Goal: Task Accomplishment & Management: Manage account settings

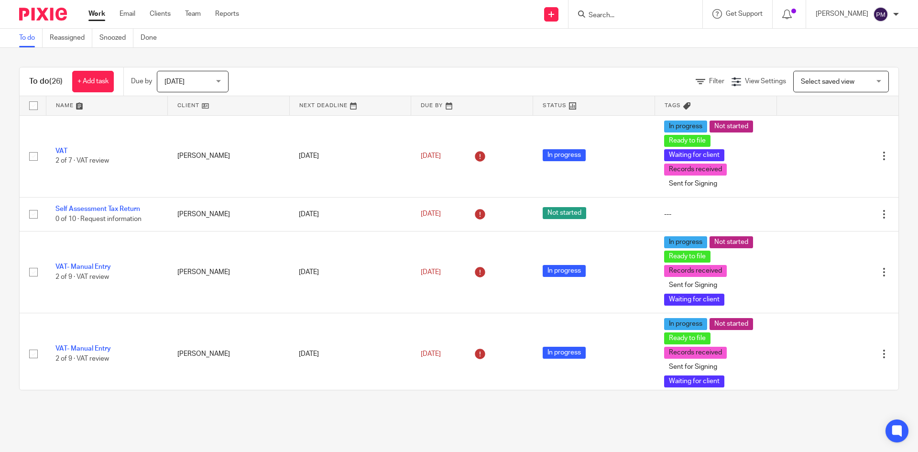
click at [663, 15] on input "Search" at bounding box center [631, 15] width 86 height 9
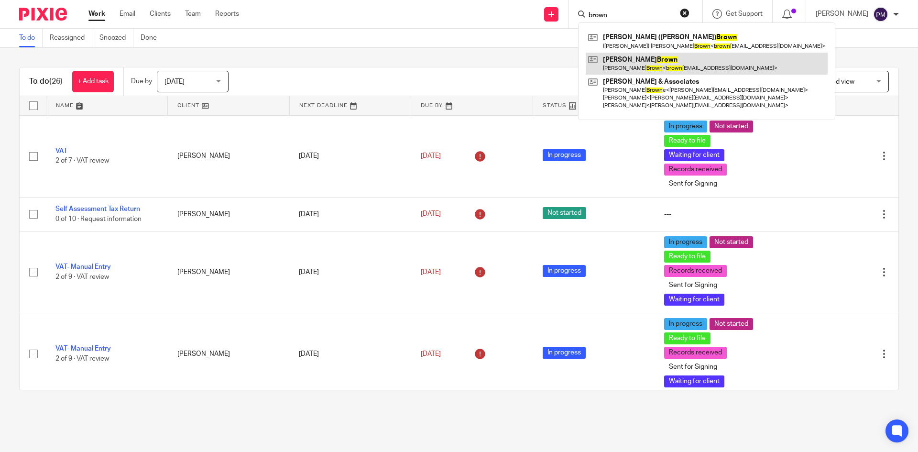
type input "brown"
click at [683, 59] on link at bounding box center [707, 64] width 242 height 22
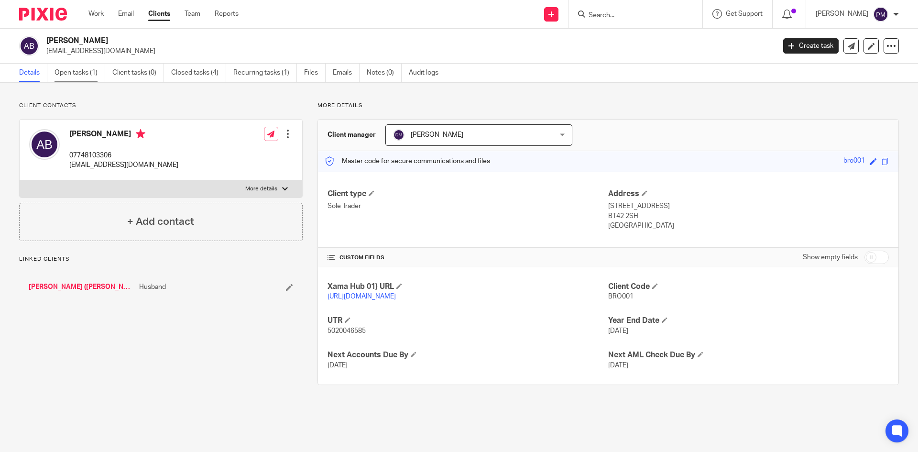
click at [91, 76] on link "Open tasks (1)" at bounding box center [80, 73] width 51 height 19
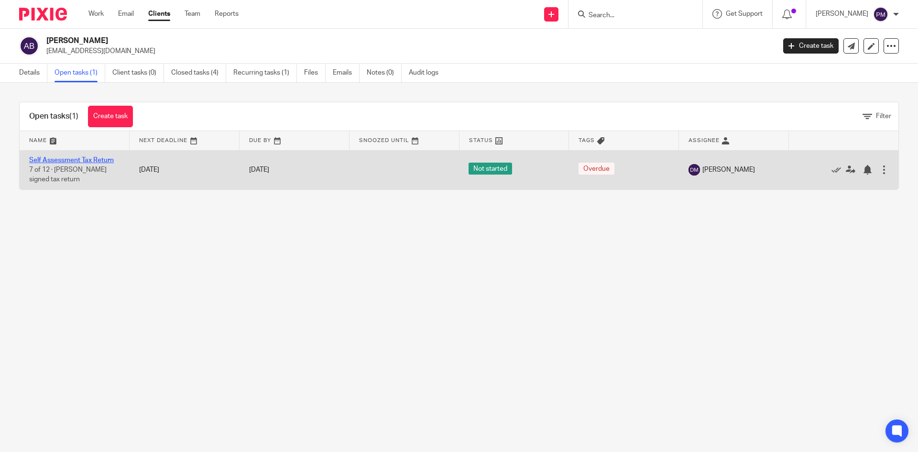
click at [83, 160] on link "Self Assessment Tax Return" at bounding box center [71, 160] width 85 height 7
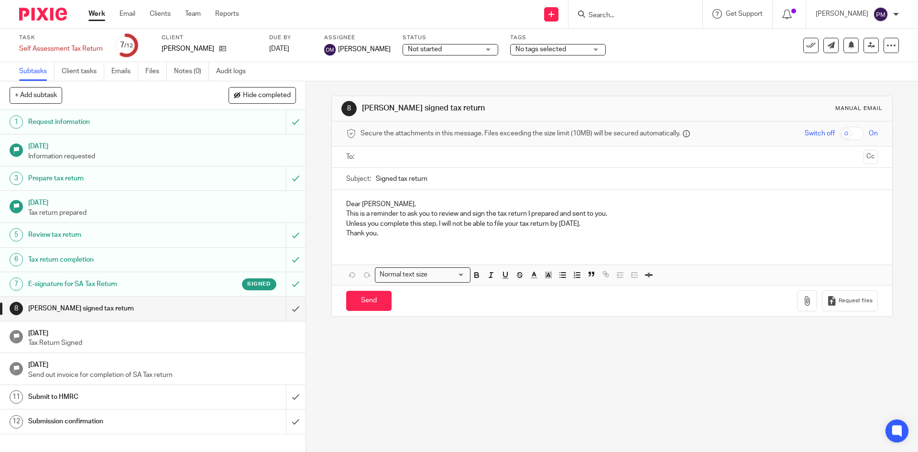
click at [121, 282] on h1 "E-signature for SA Tax Return" at bounding box center [110, 284] width 165 height 14
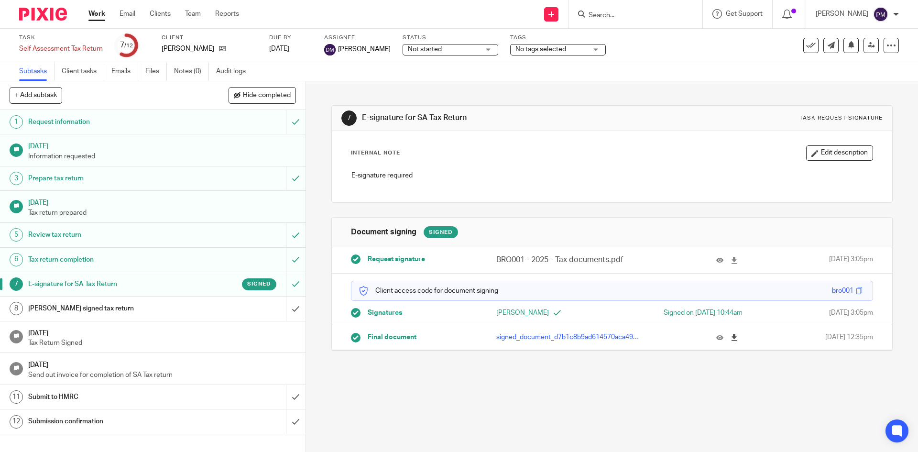
click at [731, 338] on icon at bounding box center [734, 337] width 7 height 7
click at [639, 13] on input "Search" at bounding box center [631, 15] width 86 height 9
click at [291, 310] on input "submit" at bounding box center [153, 308] width 306 height 24
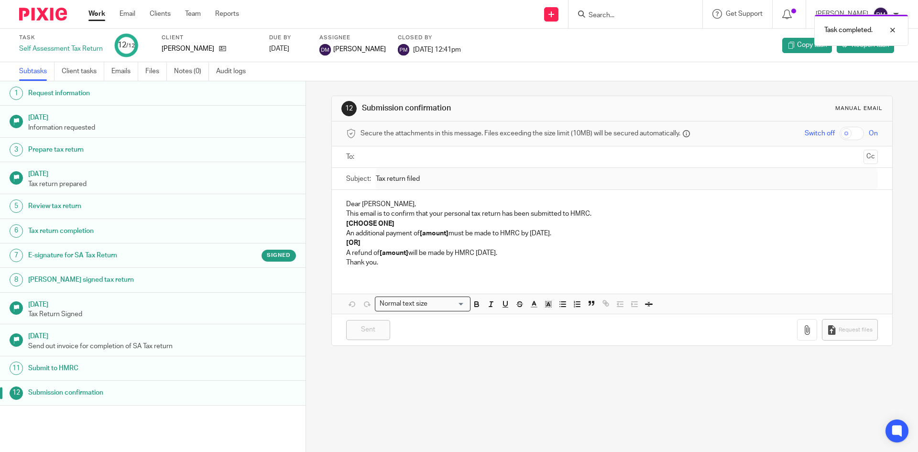
click at [625, 16] on div "Task completed." at bounding box center [684, 28] width 450 height 36
click at [597, 16] on div "Task completed." at bounding box center [684, 28] width 450 height 36
click at [51, 17] on img at bounding box center [43, 14] width 48 height 13
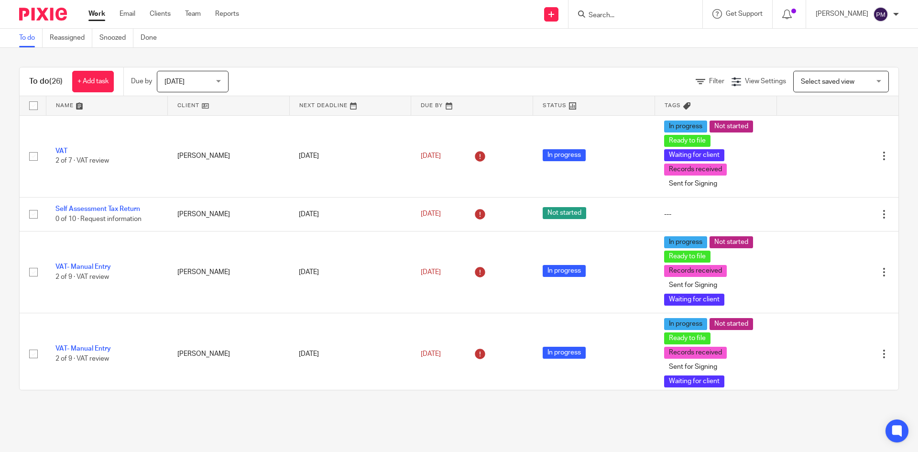
click at [636, 14] on input "Search" at bounding box center [631, 15] width 86 height 9
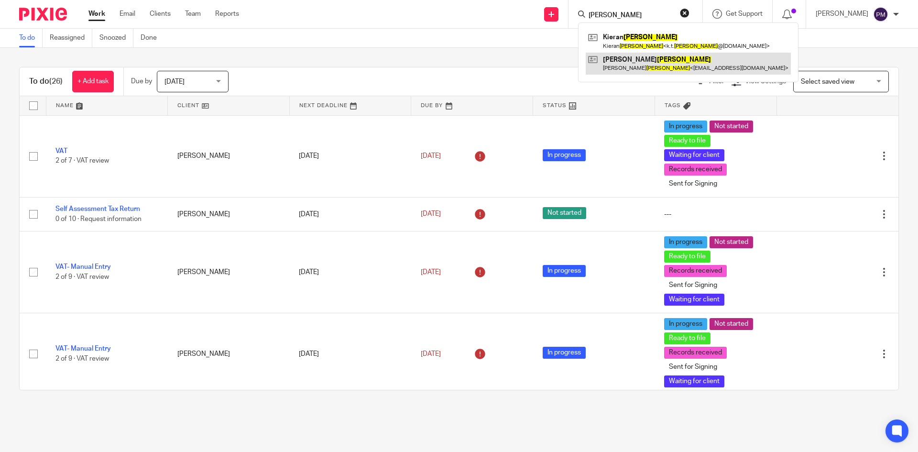
type input "murray"
click at [628, 56] on link at bounding box center [688, 64] width 205 height 22
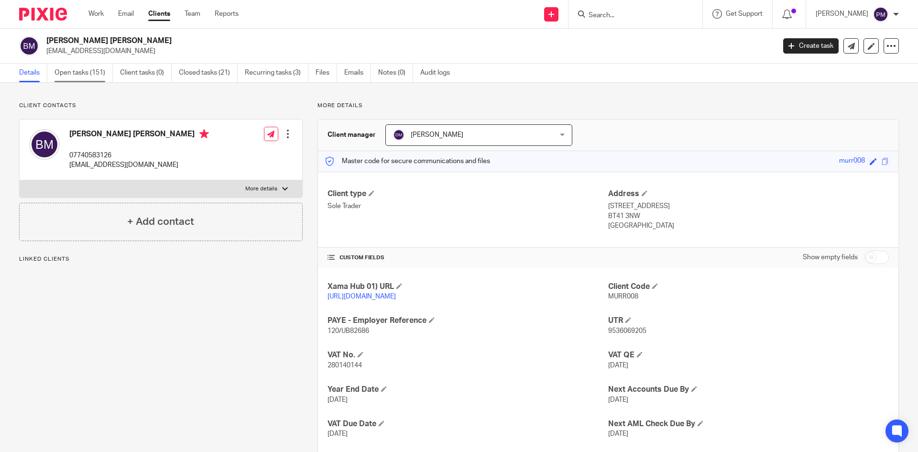
click at [98, 68] on link "Open tasks (151)" at bounding box center [84, 73] width 58 height 19
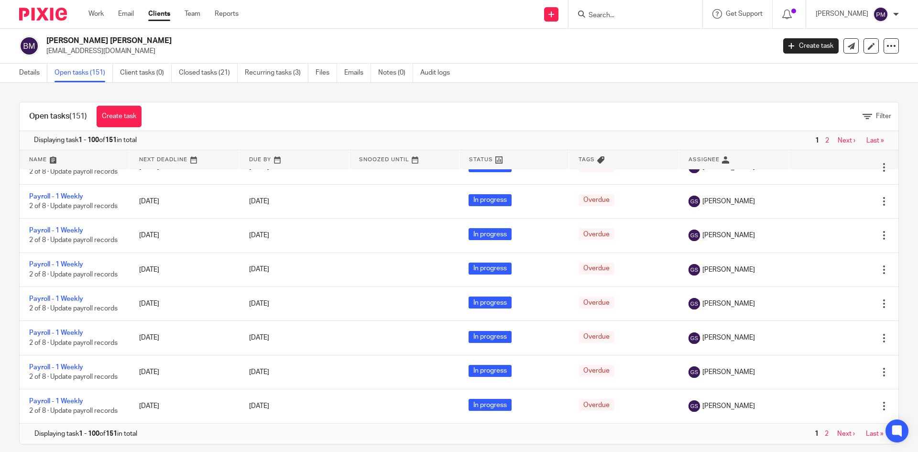
scroll to position [3690, 0]
click at [866, 434] on link "Last »" at bounding box center [875, 433] width 18 height 7
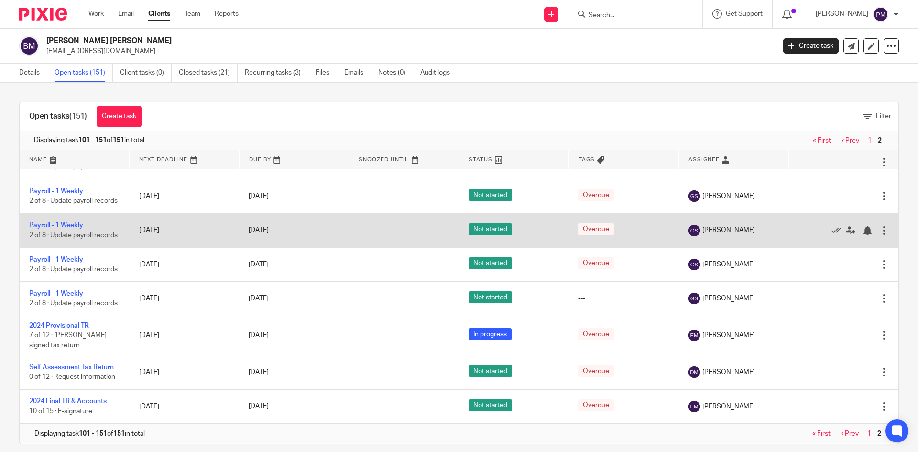
scroll to position [11, 0]
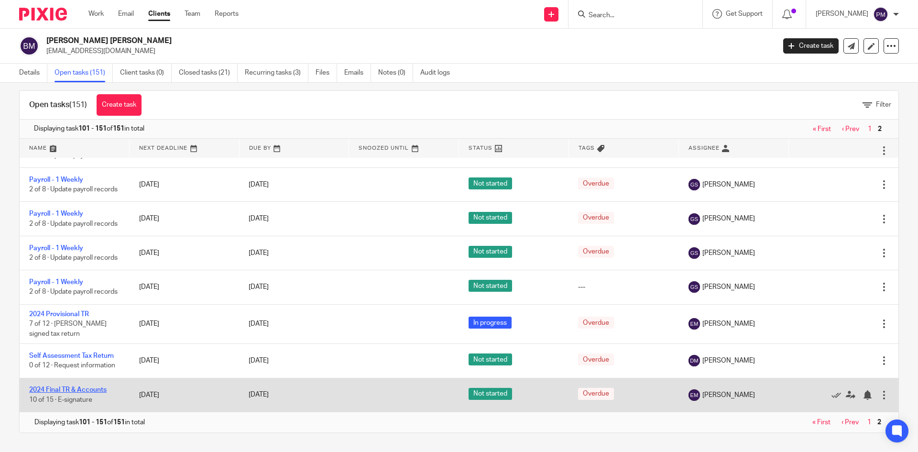
click at [68, 387] on link "2024 Final TR & Accounts" at bounding box center [67, 389] width 77 height 7
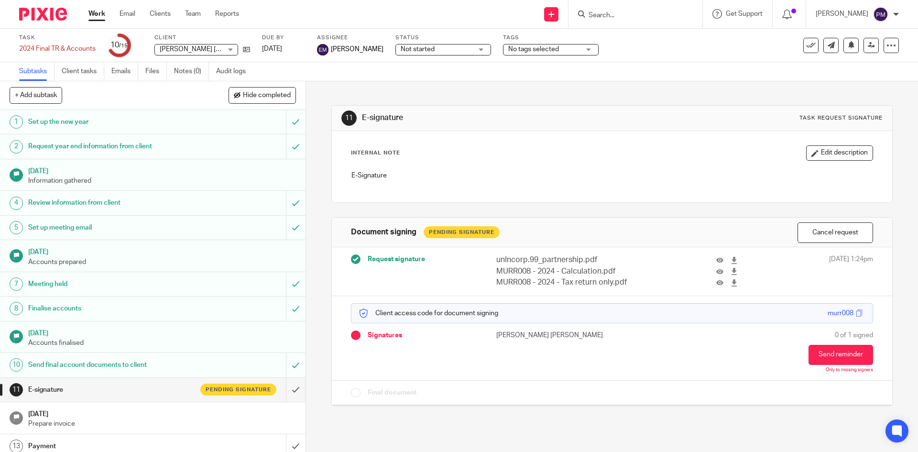
scroll to position [48, 0]
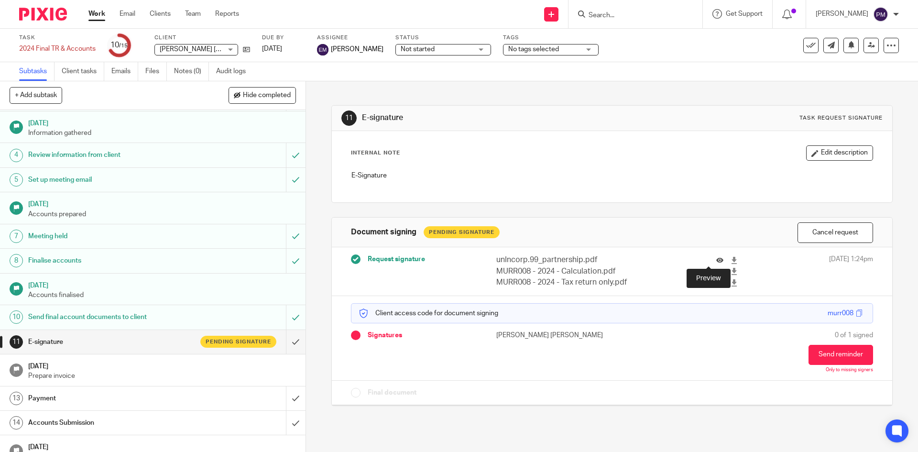
click at [716, 261] on icon at bounding box center [719, 260] width 7 height 7
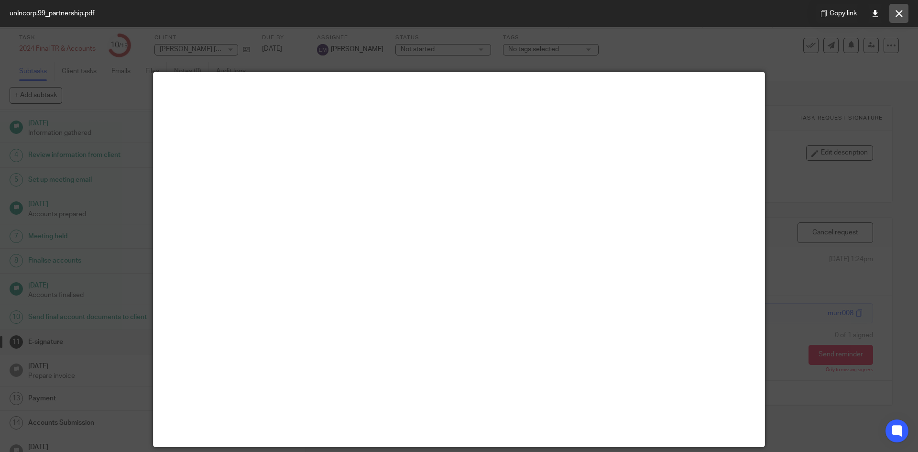
click at [899, 13] on icon at bounding box center [899, 13] width 7 height 7
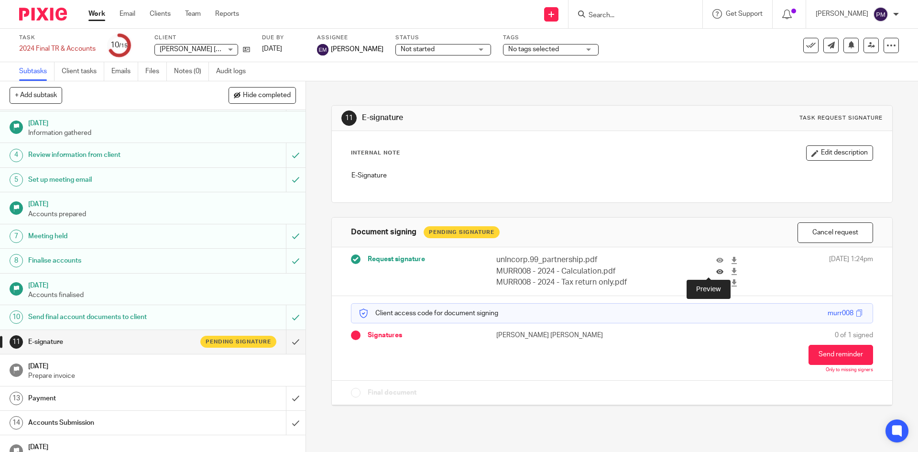
click at [716, 274] on icon at bounding box center [719, 271] width 7 height 7
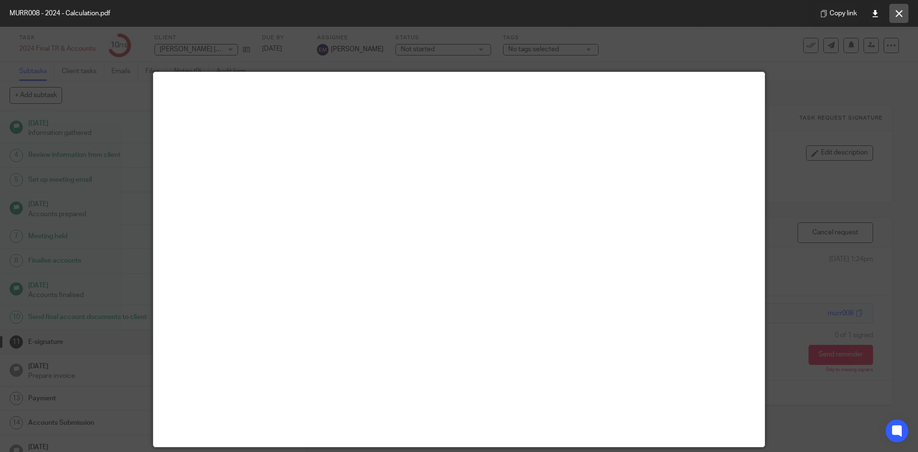
click at [899, 17] on icon at bounding box center [899, 13] width 7 height 7
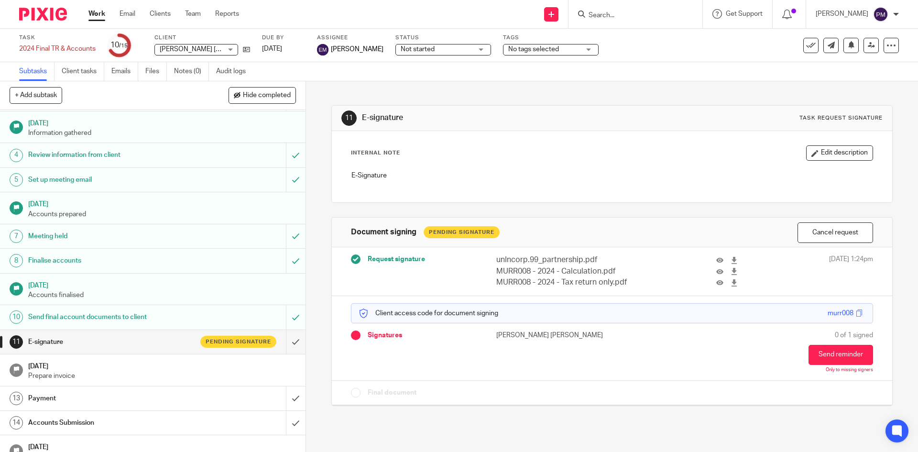
click at [664, 10] on form at bounding box center [639, 14] width 102 height 12
click at [655, 15] on input "Search" at bounding box center [631, 15] width 86 height 9
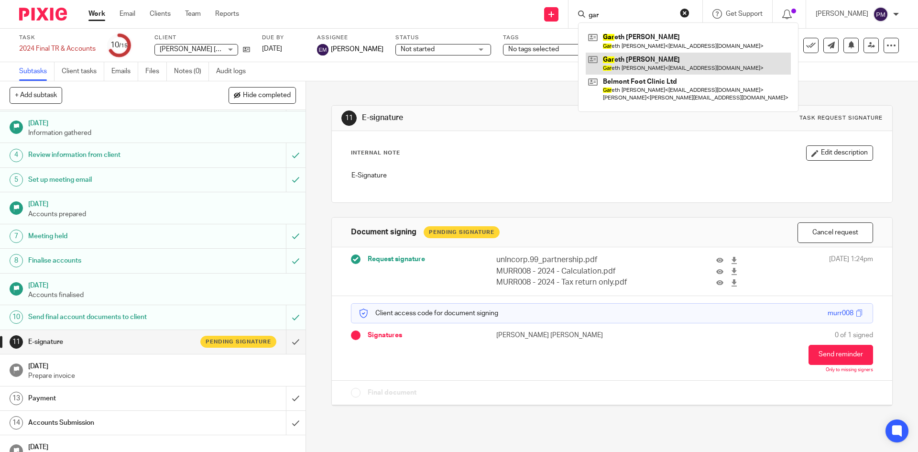
type input "gar"
click at [648, 58] on link at bounding box center [688, 64] width 205 height 22
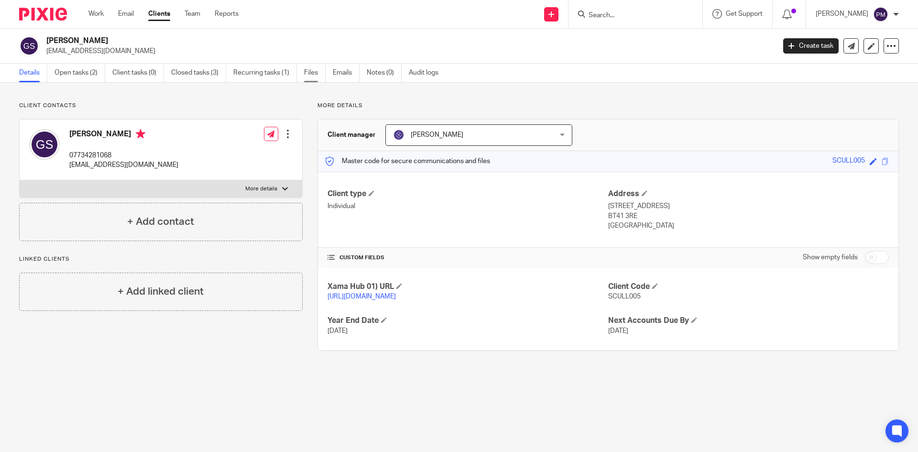
click at [318, 71] on link "Files" at bounding box center [315, 73] width 22 height 19
